Goal: Complete application form

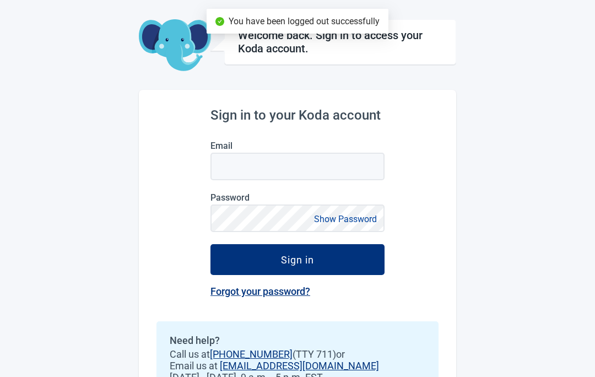
scroll to position [40, 0]
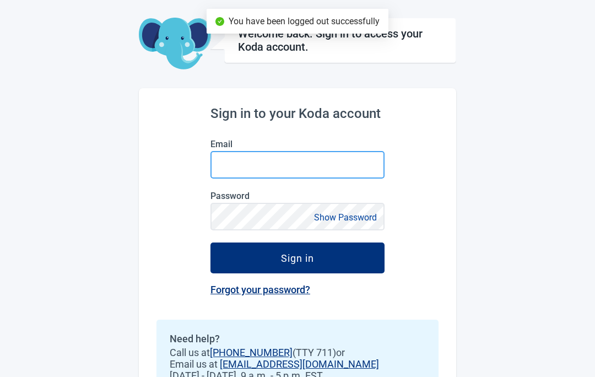
click at [245, 171] on input "Email" at bounding box center [298, 165] width 174 height 28
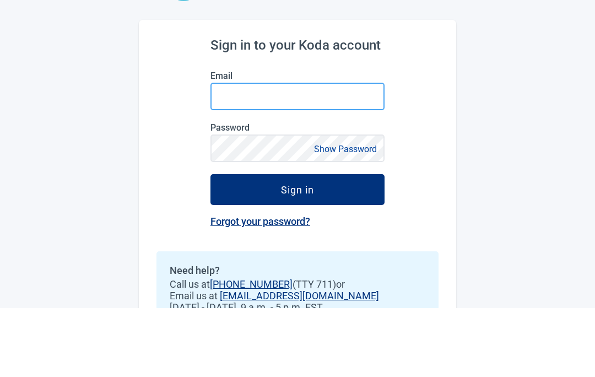
type input "[EMAIL_ADDRESS][DOMAIN_NAME]"
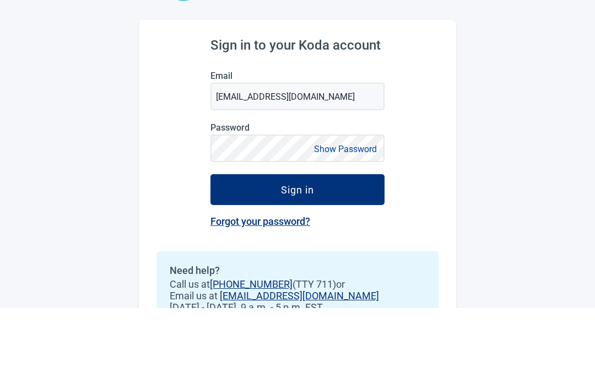
click at [298, 243] on button "Sign in" at bounding box center [298, 258] width 174 height 31
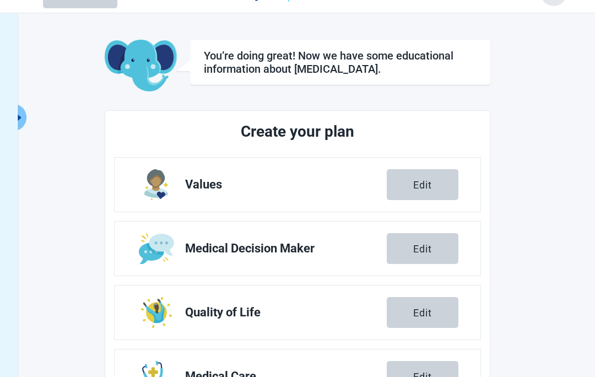
scroll to position [160, 0]
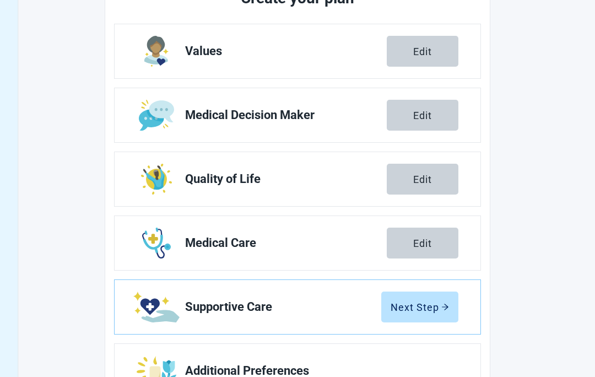
click at [440, 298] on button "Next Step" at bounding box center [419, 307] width 77 height 31
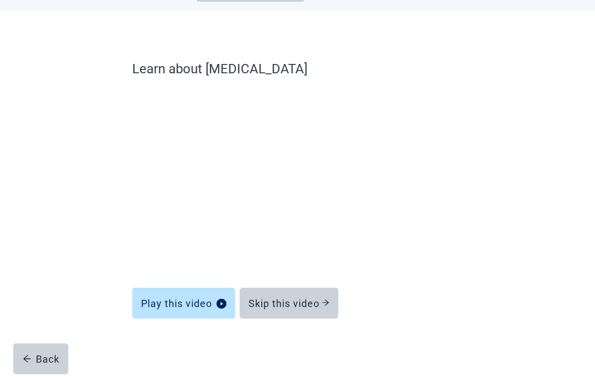
scroll to position [48, 0]
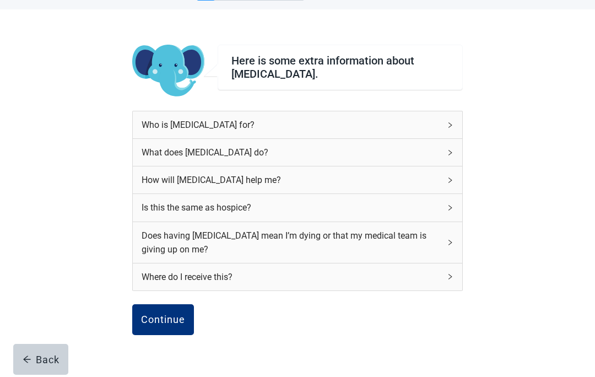
click at [465, 112] on div "Here is some extra information about [MEDICAL_DATA]. Who is [MEDICAL_DATA] for?…" at bounding box center [298, 222] width 536 height 427
click at [455, 121] on div "Who is [MEDICAL_DATA] for?" at bounding box center [298, 124] width 330 height 27
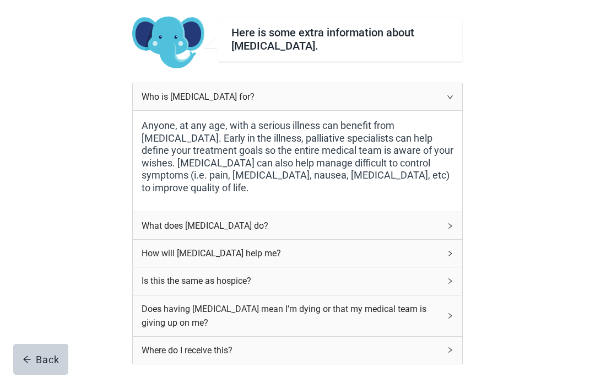
scroll to position [78, 0]
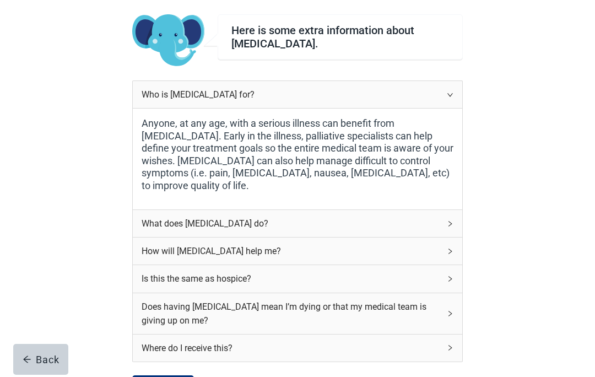
click at [461, 219] on div "What does [MEDICAL_DATA] do?" at bounding box center [298, 223] width 330 height 27
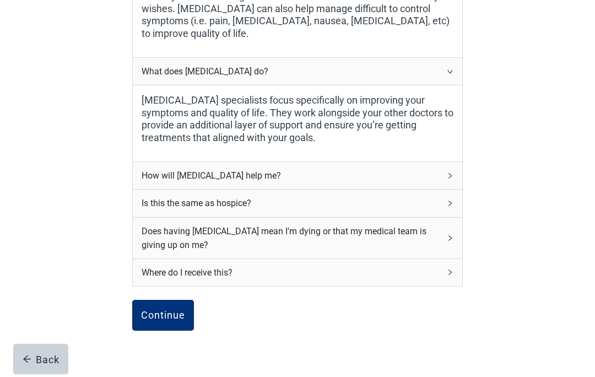
scroll to position [234, 0]
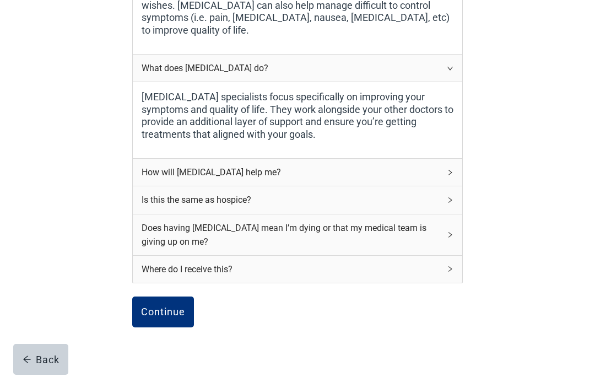
click at [461, 197] on div "Is this the same as hospice?" at bounding box center [298, 199] width 330 height 27
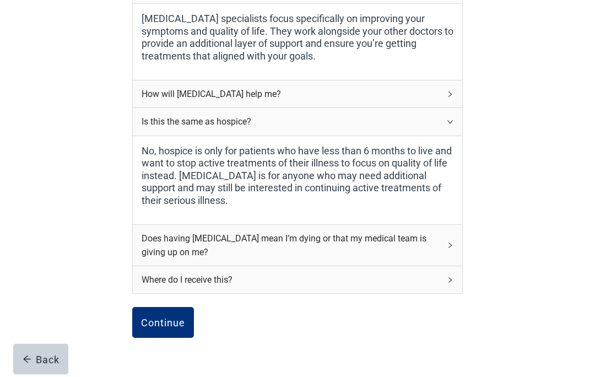
scroll to position [321, 0]
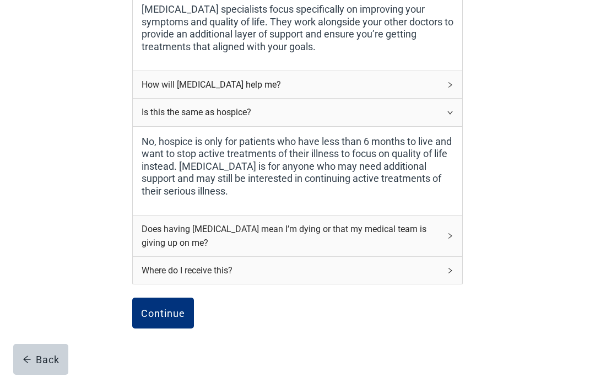
click at [462, 222] on div "Does having [MEDICAL_DATA] mean I’m dying or that my medical team is giving up …" at bounding box center [298, 235] width 330 height 41
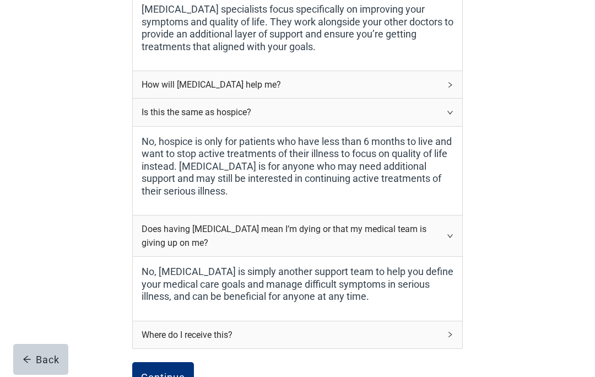
click at [458, 323] on div "Where do I receive this?" at bounding box center [298, 334] width 330 height 27
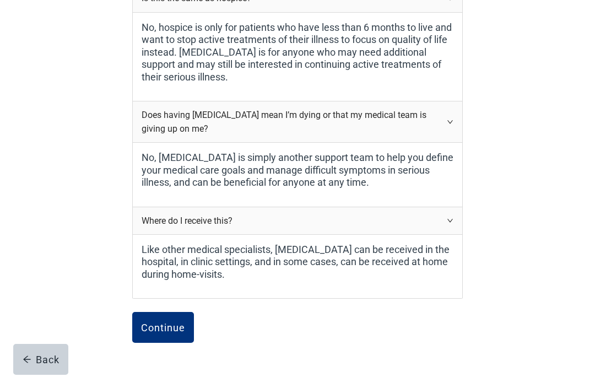
scroll to position [448, 0]
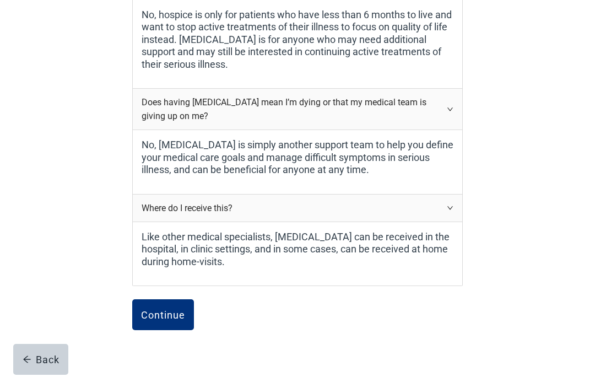
click at [177, 310] on div "Continue" at bounding box center [163, 314] width 44 height 11
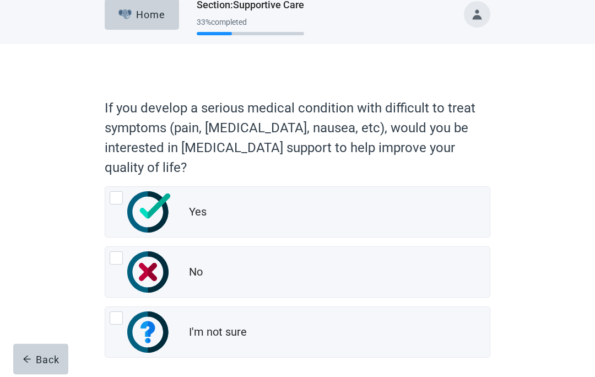
scroll to position [14, 0]
click at [127, 202] on img "Yes, radio button, not checked" at bounding box center [148, 211] width 43 height 41
click at [105, 186] on input "Yes" at bounding box center [105, 186] width 1 height 1
radio input "true"
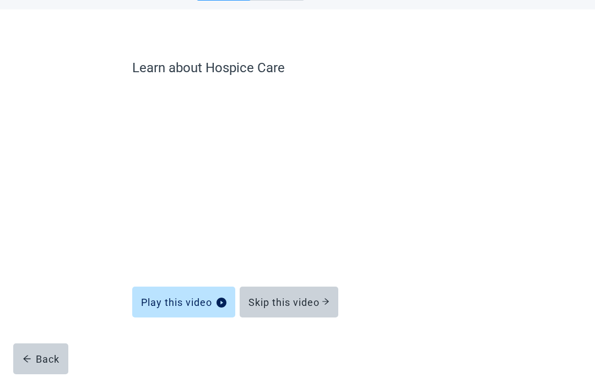
scroll to position [48, 0]
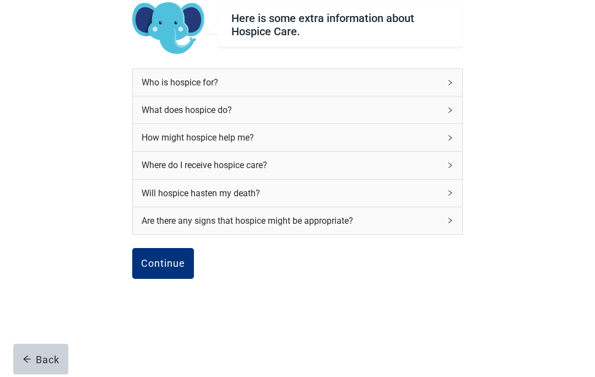
scroll to position [93, 0]
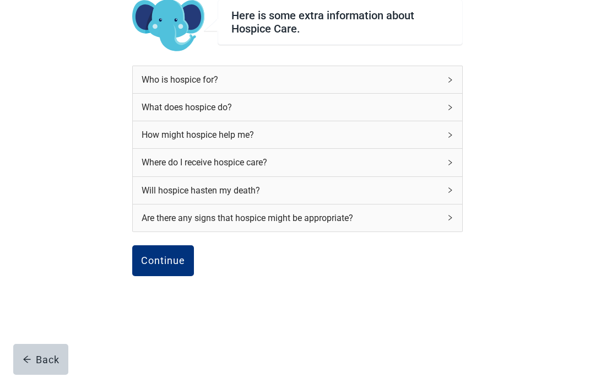
click at [457, 209] on div "Are there any signs that hospice might be appropriate?" at bounding box center [298, 217] width 330 height 27
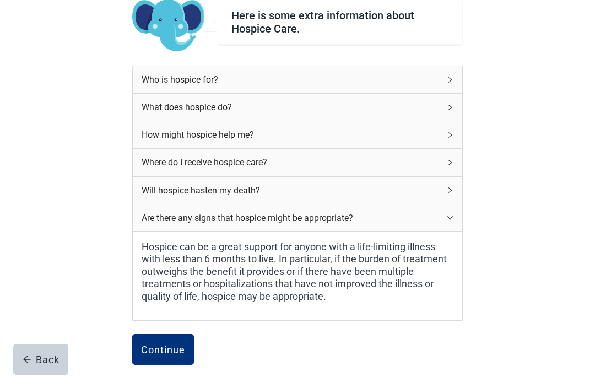
click at [175, 350] on div "Continue" at bounding box center [163, 349] width 44 height 11
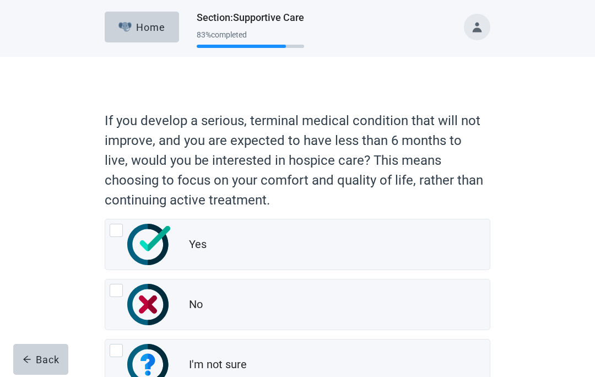
scroll to position [34, 0]
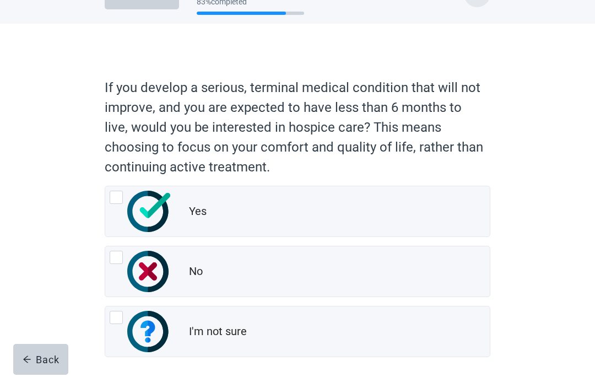
click at [121, 202] on div "Yes, radio button, not checked" at bounding box center [116, 197] width 13 height 13
click at [105, 186] on input "Yes" at bounding box center [105, 186] width 1 height 1
radio input "true"
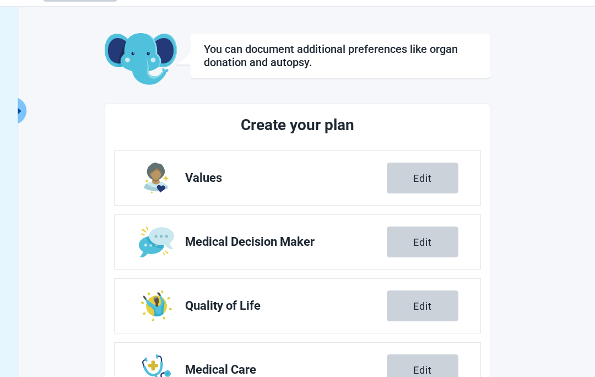
click at [155, 376] on img "Edit Medical Care section" at bounding box center [156, 369] width 29 height 31
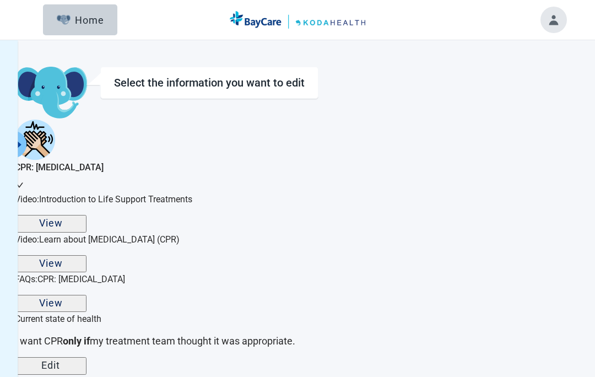
click at [106, 18] on button "Home" at bounding box center [80, 19] width 74 height 31
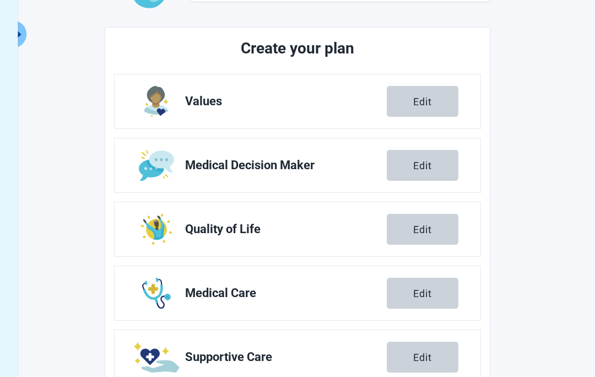
scroll to position [160, 0]
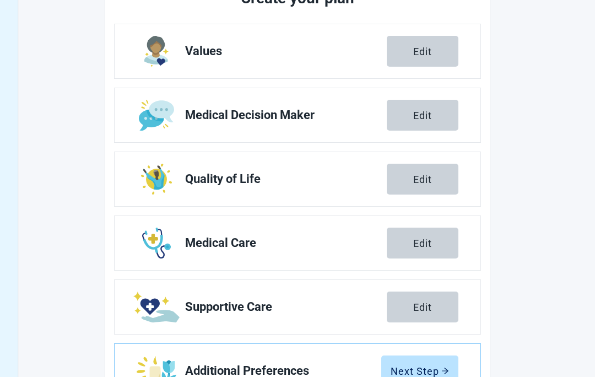
click at [421, 362] on button "Next Step" at bounding box center [419, 370] width 77 height 31
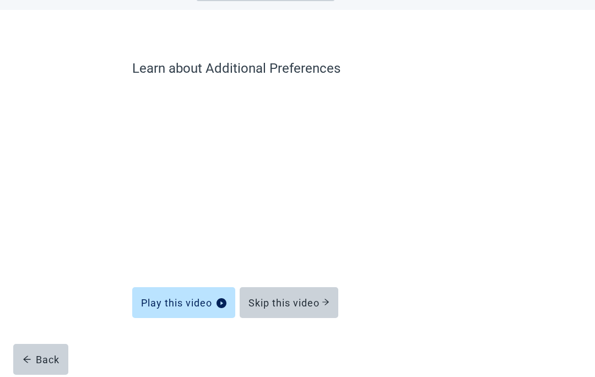
scroll to position [48, 0]
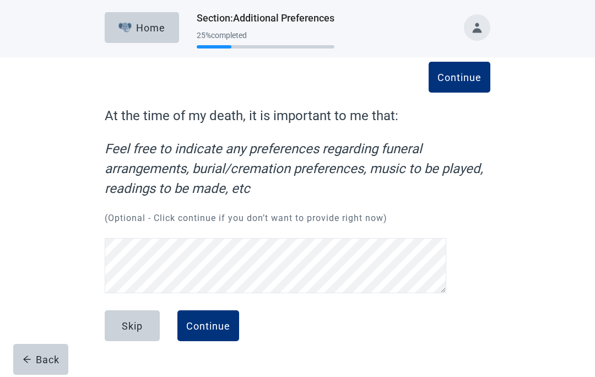
click at [213, 310] on button "Continue" at bounding box center [208, 325] width 62 height 31
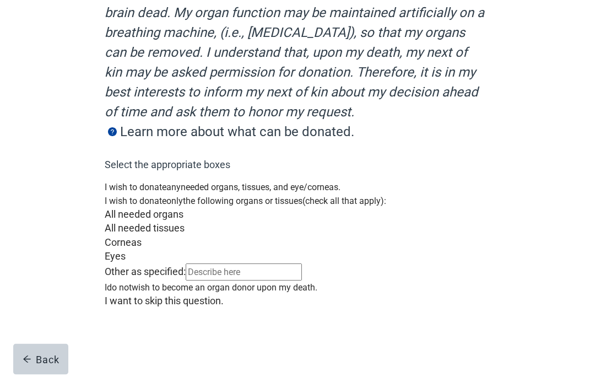
scroll to position [258, 0]
click at [59, 375] on button "Back" at bounding box center [40, 359] width 55 height 31
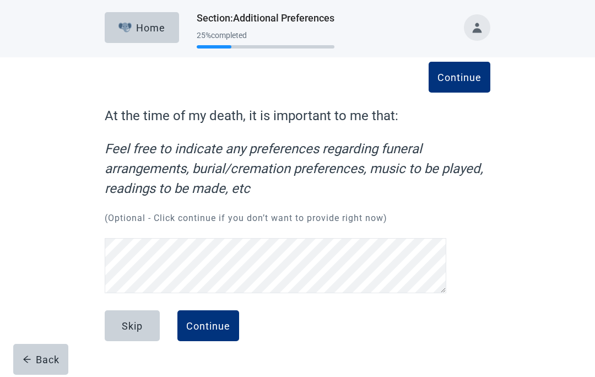
click at [54, 354] on div "Back" at bounding box center [41, 359] width 37 height 11
